Goal: Task Accomplishment & Management: Use online tool/utility

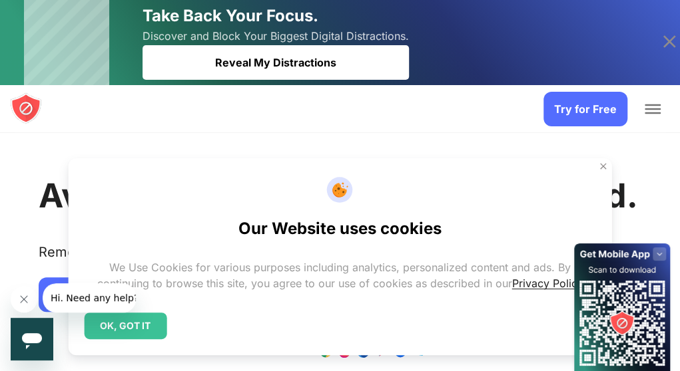
click at [0, 0] on span "Add to Chrome" at bounding box center [0, 0] width 0 height 0
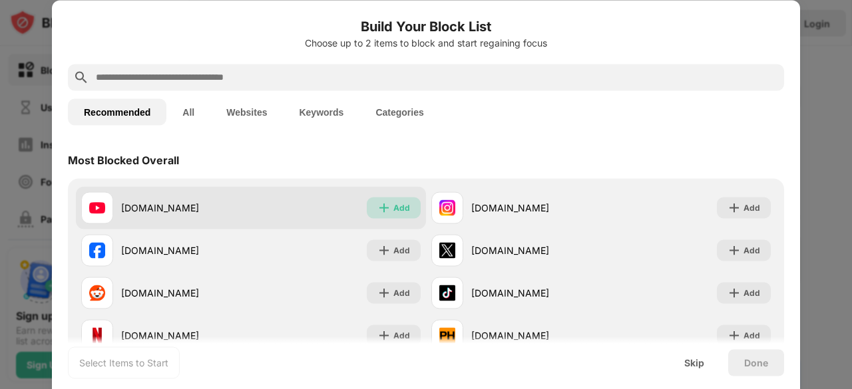
click at [382, 214] on img at bounding box center [383, 207] width 13 height 13
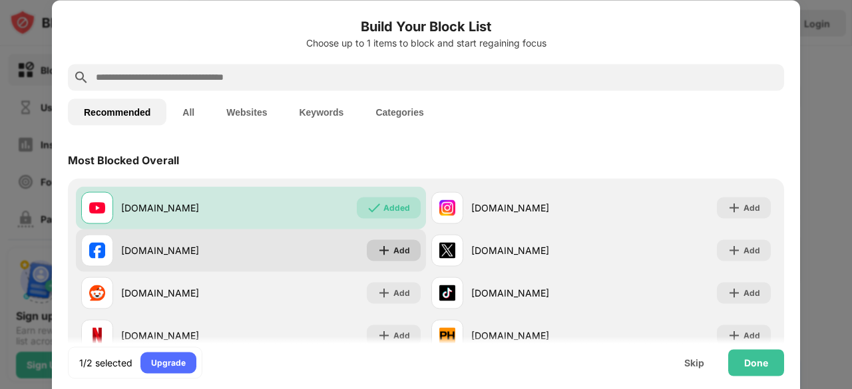
click at [382, 253] on img at bounding box center [383, 250] width 13 height 13
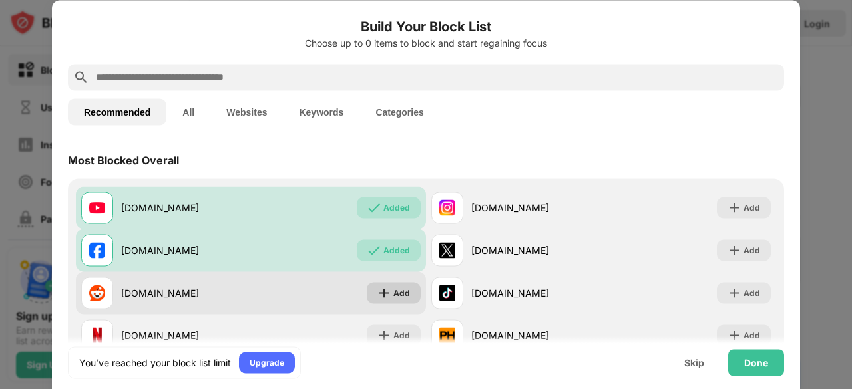
click at [383, 298] on img at bounding box center [383, 292] width 13 height 13
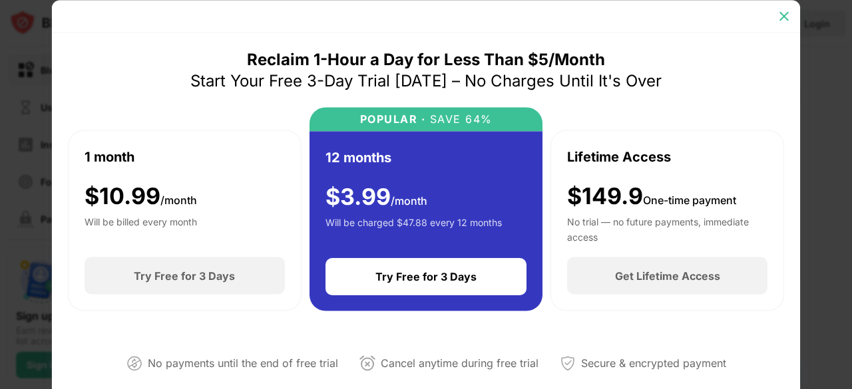
click at [784, 11] on img at bounding box center [783, 15] width 13 height 13
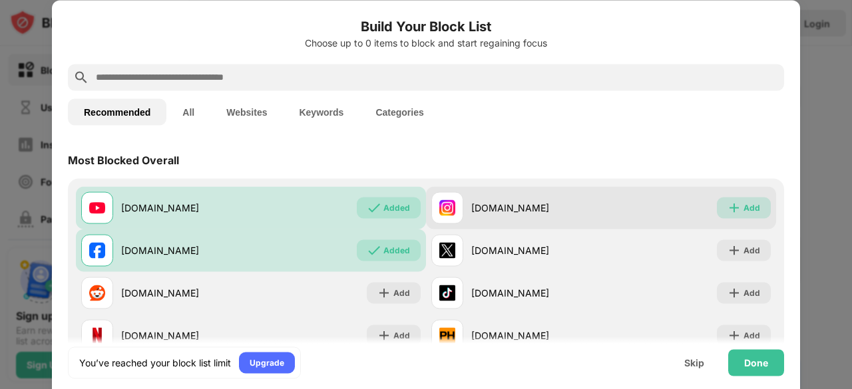
click at [731, 208] on img at bounding box center [733, 207] width 13 height 13
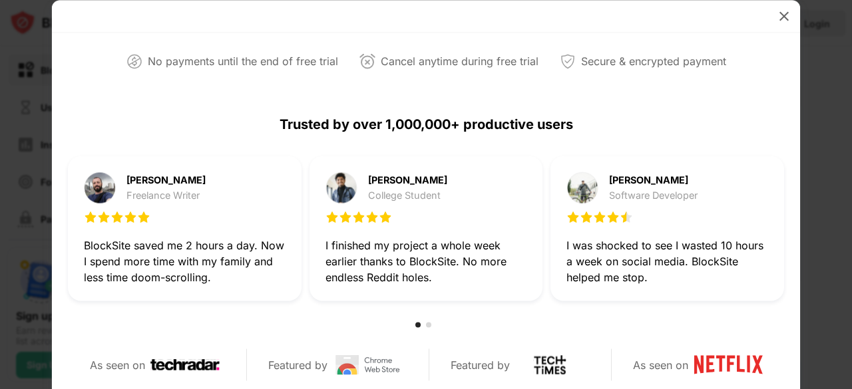
scroll to position [284, 0]
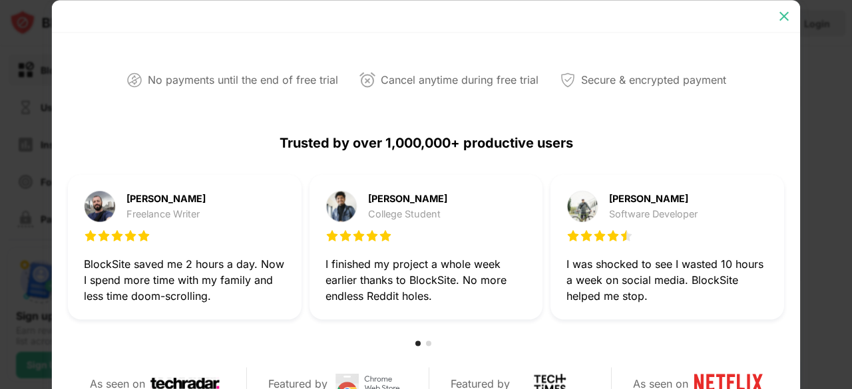
click at [788, 18] on img at bounding box center [783, 15] width 13 height 13
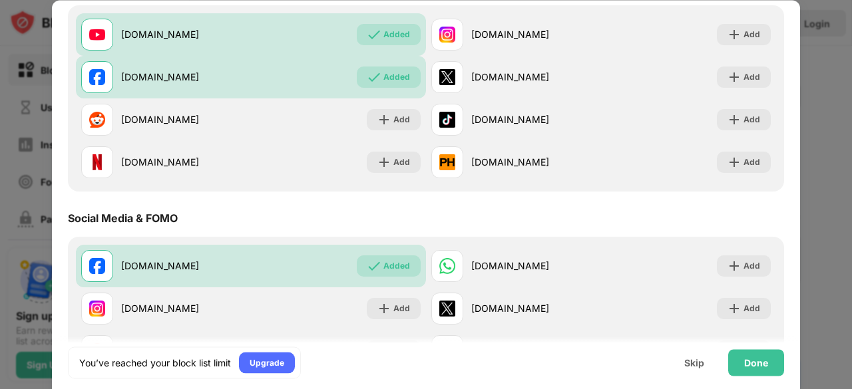
scroll to position [170, 0]
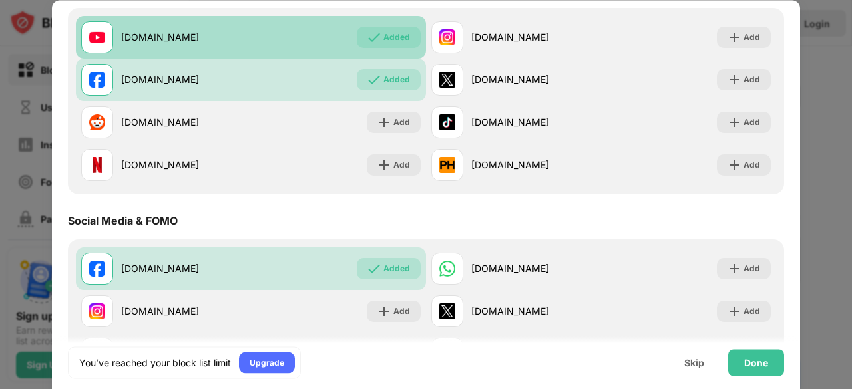
click at [368, 43] on img at bounding box center [373, 37] width 13 height 13
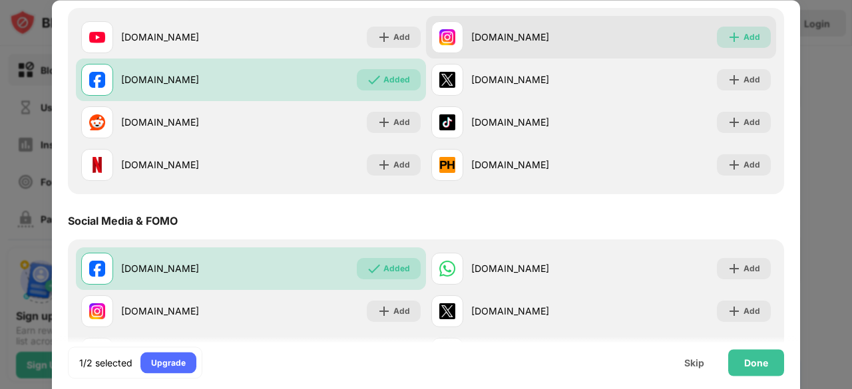
click at [743, 39] on div "Add" at bounding box center [751, 37] width 17 height 13
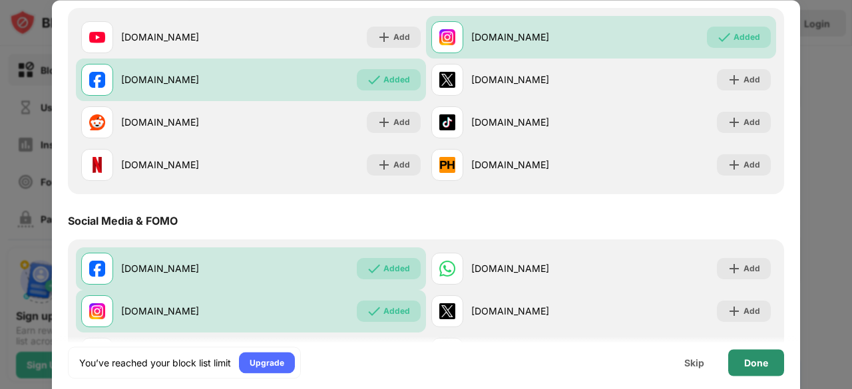
click at [750, 371] on div "Done" at bounding box center [756, 362] width 56 height 27
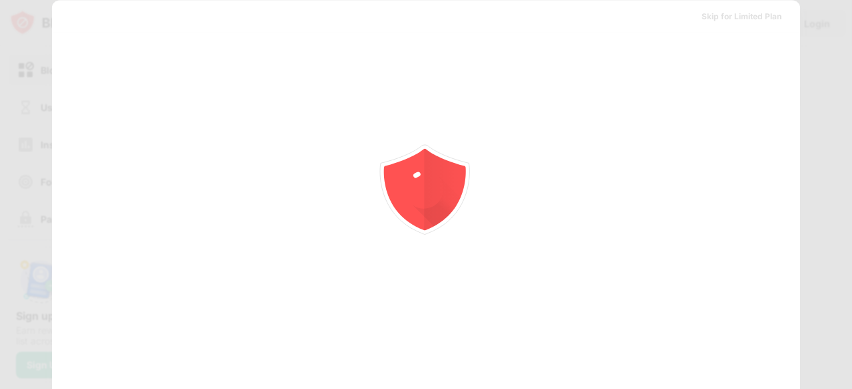
scroll to position [0, 0]
